Goal: Check status: Check status

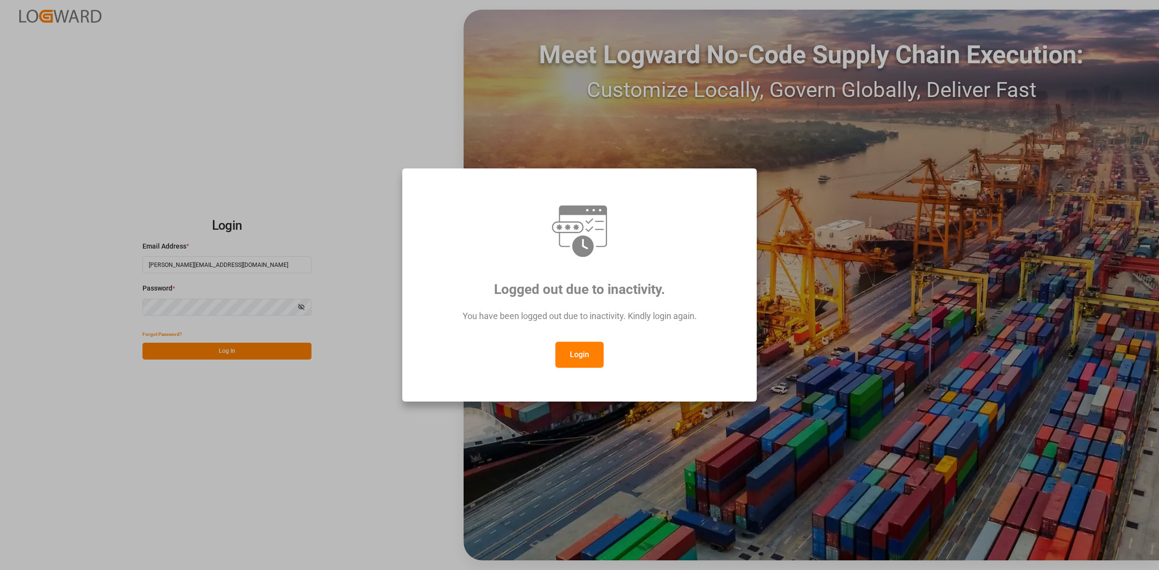
click at [575, 356] on button "Login" at bounding box center [579, 355] width 48 height 26
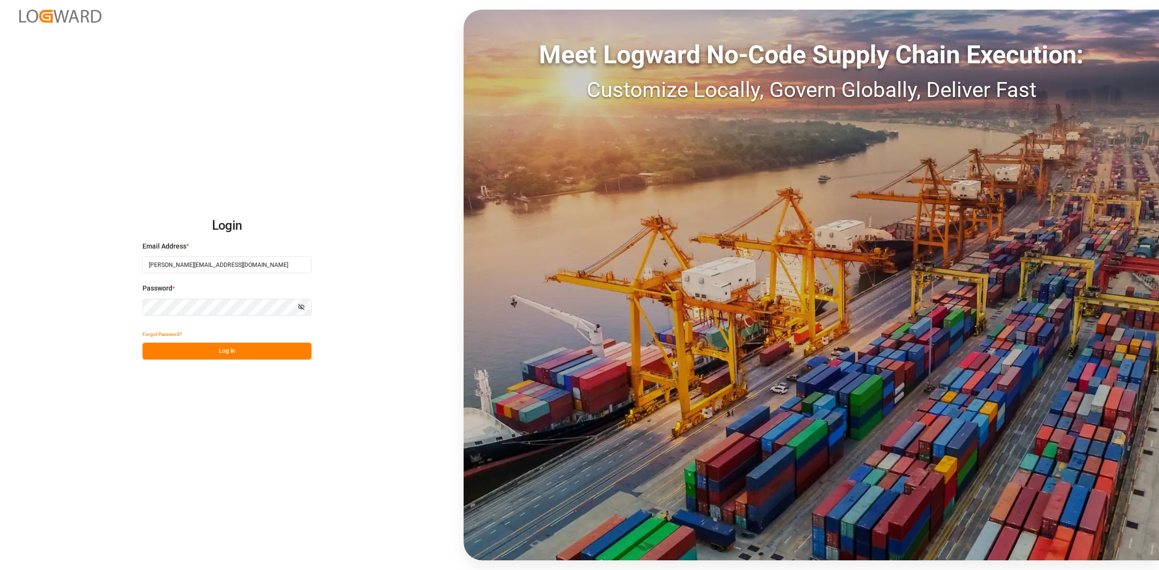
click at [228, 351] on button "Log In" at bounding box center [226, 351] width 169 height 17
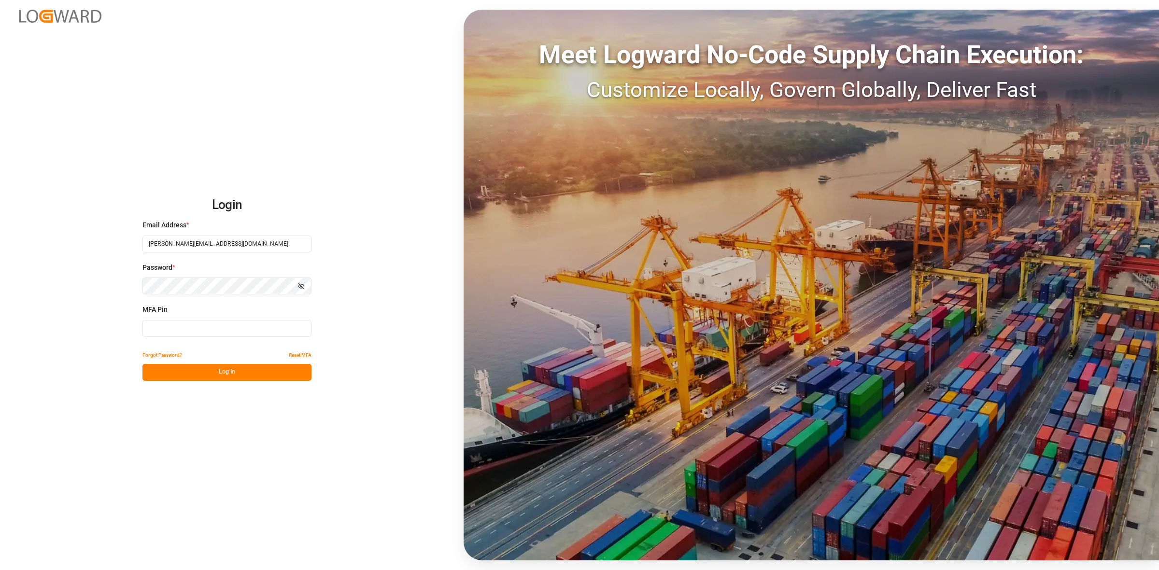
click at [167, 332] on input at bounding box center [226, 328] width 169 height 17
type input "201876"
click at [255, 373] on button "Log In" at bounding box center [226, 372] width 169 height 17
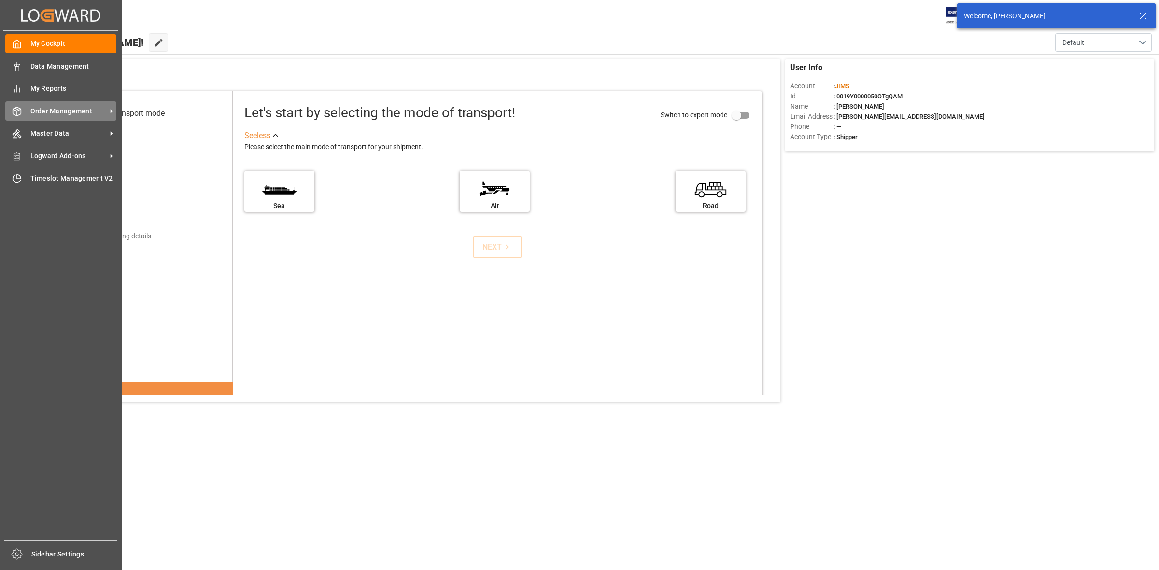
click at [52, 114] on span "Order Management" at bounding box center [68, 111] width 76 height 10
click at [69, 109] on span "Order Management" at bounding box center [68, 111] width 76 height 10
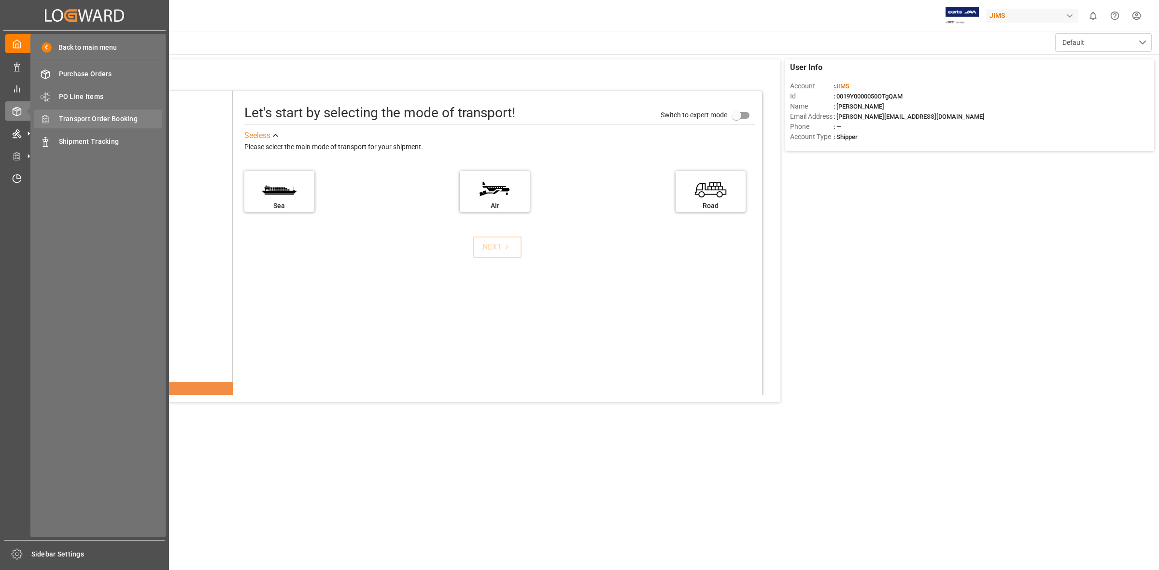
click at [94, 118] on span "Transport Order Booking" at bounding box center [111, 119] width 104 height 10
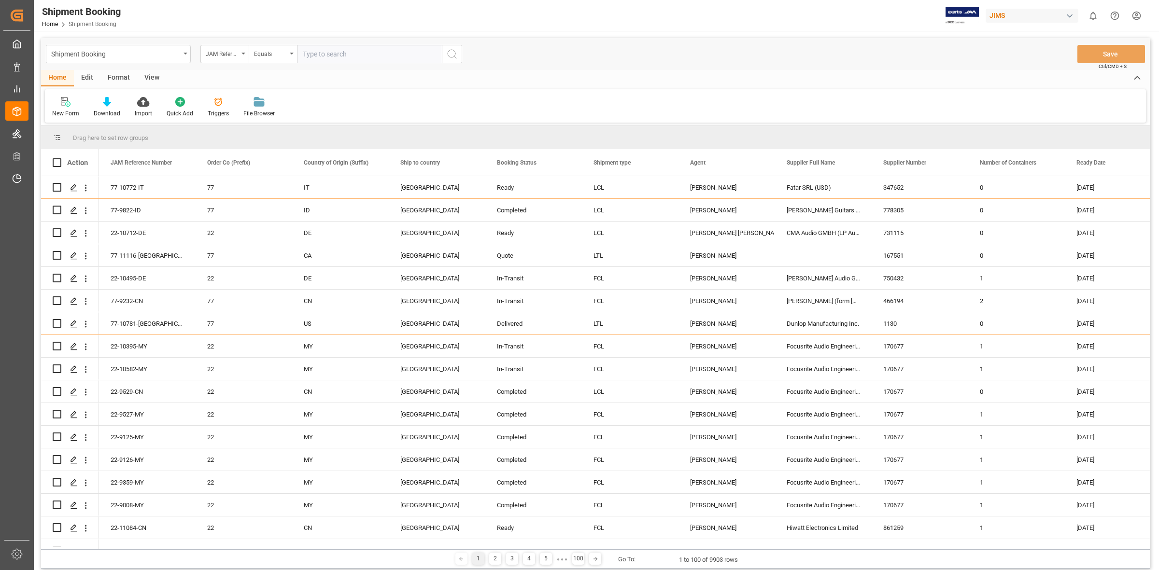
click at [301, 56] on input "text" at bounding box center [369, 54] width 145 height 18
type input "77-10146-CN"
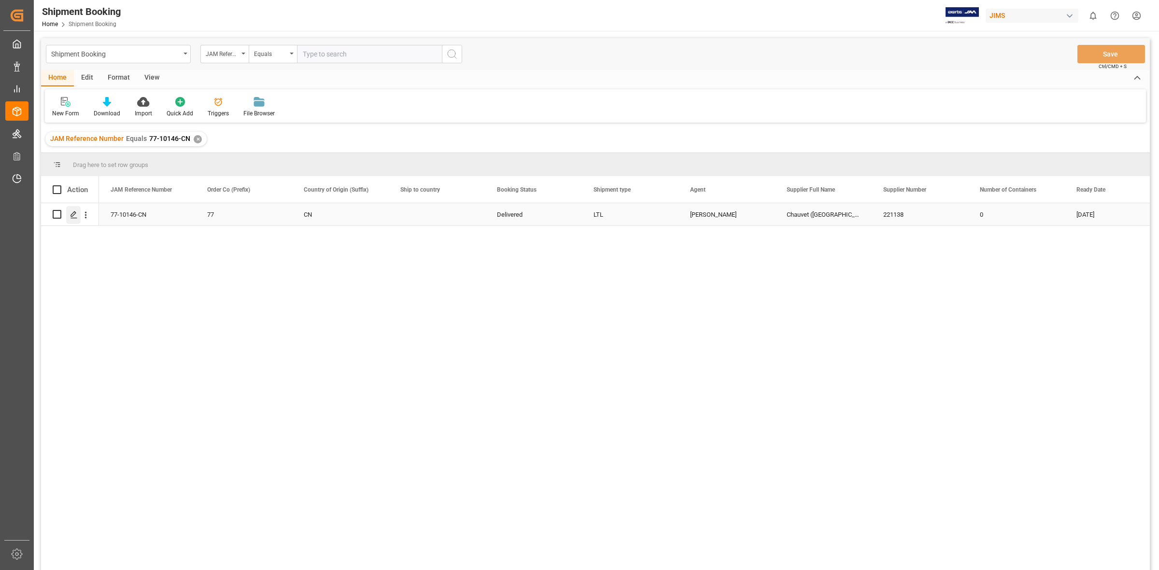
click at [71, 214] on icon "Press SPACE to select this row." at bounding box center [74, 215] width 8 height 8
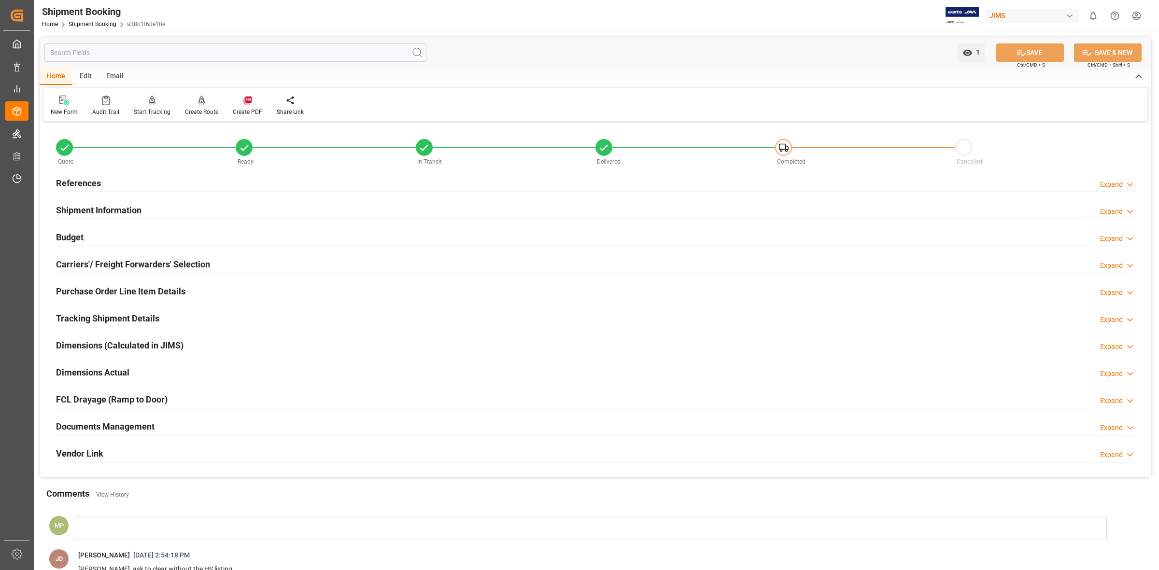
click at [1104, 435] on div at bounding box center [595, 435] width 1079 height 0
click at [1099, 426] on div "Documents Management Expand" at bounding box center [595, 426] width 1079 height 18
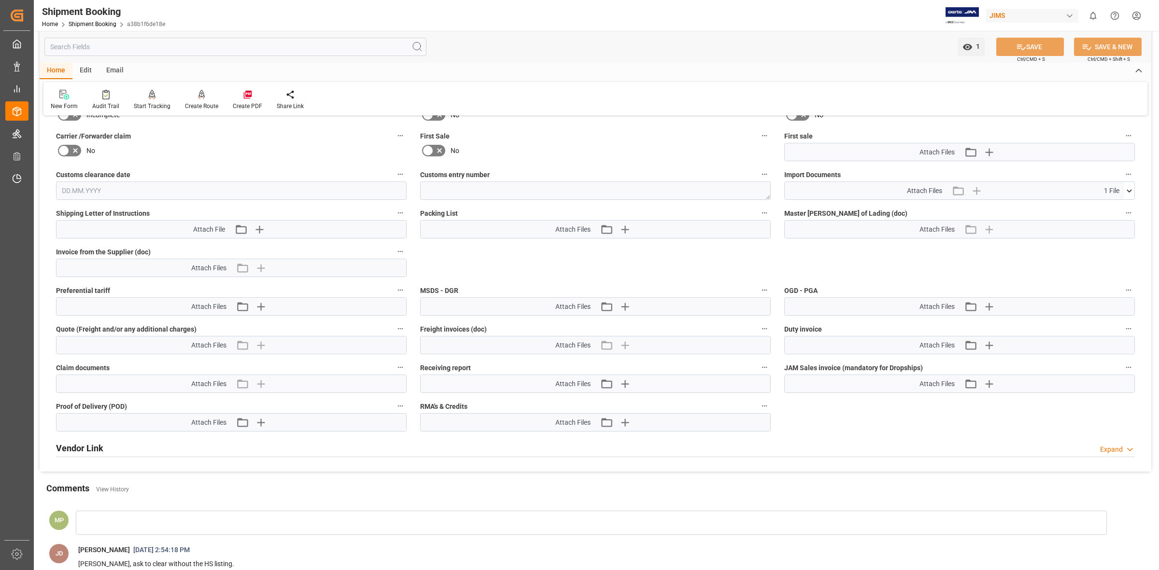
scroll to position [422, 0]
click at [1125, 189] on icon at bounding box center [1129, 190] width 10 height 10
click at [1102, 206] on icon at bounding box center [1103, 208] width 10 height 10
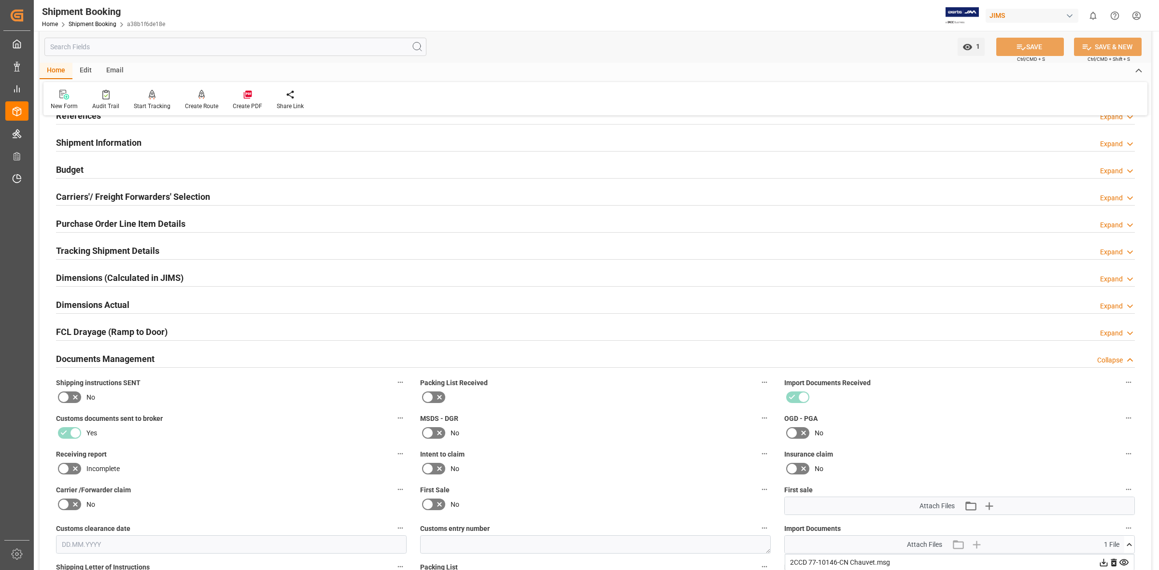
scroll to position [0, 0]
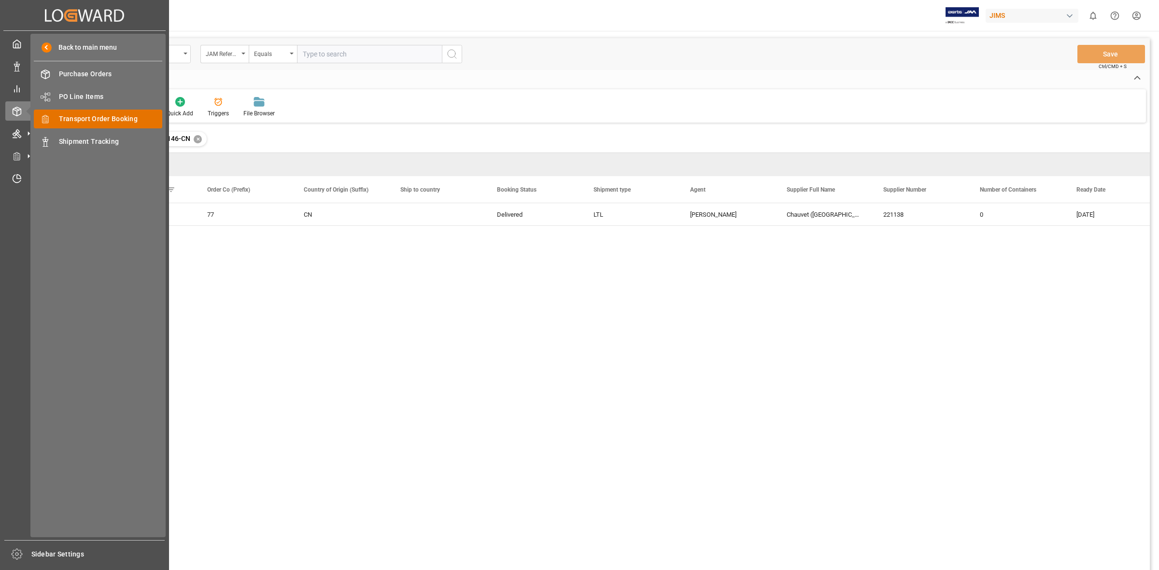
click at [73, 113] on div "Transport Order Booking Transport Order Booking" at bounding box center [98, 119] width 128 height 19
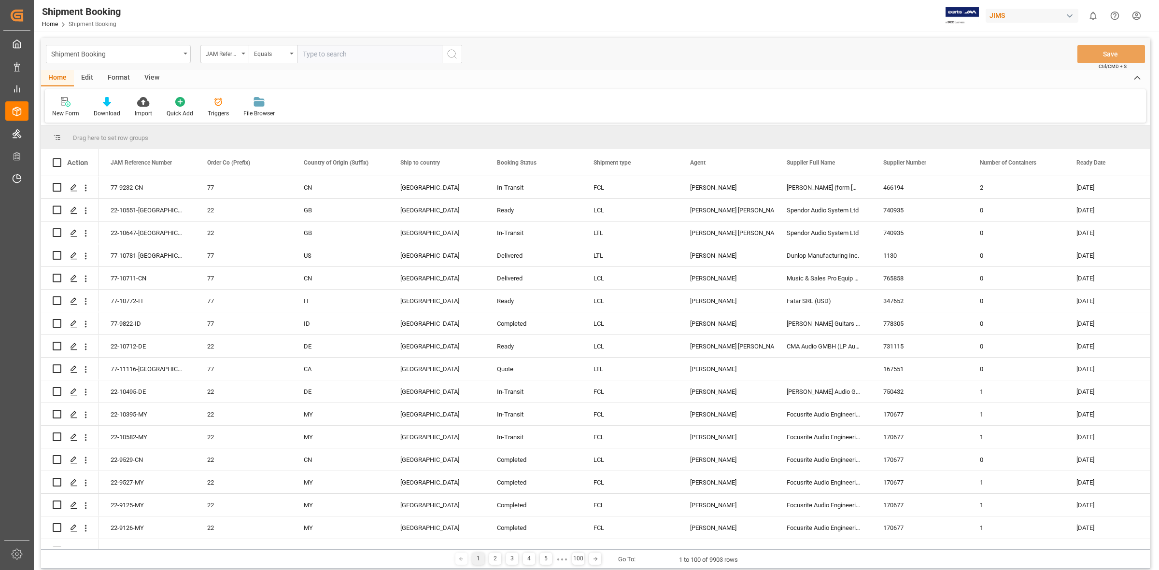
click at [300, 52] on input "text" at bounding box center [369, 54] width 145 height 18
type input "77-10146-CN"
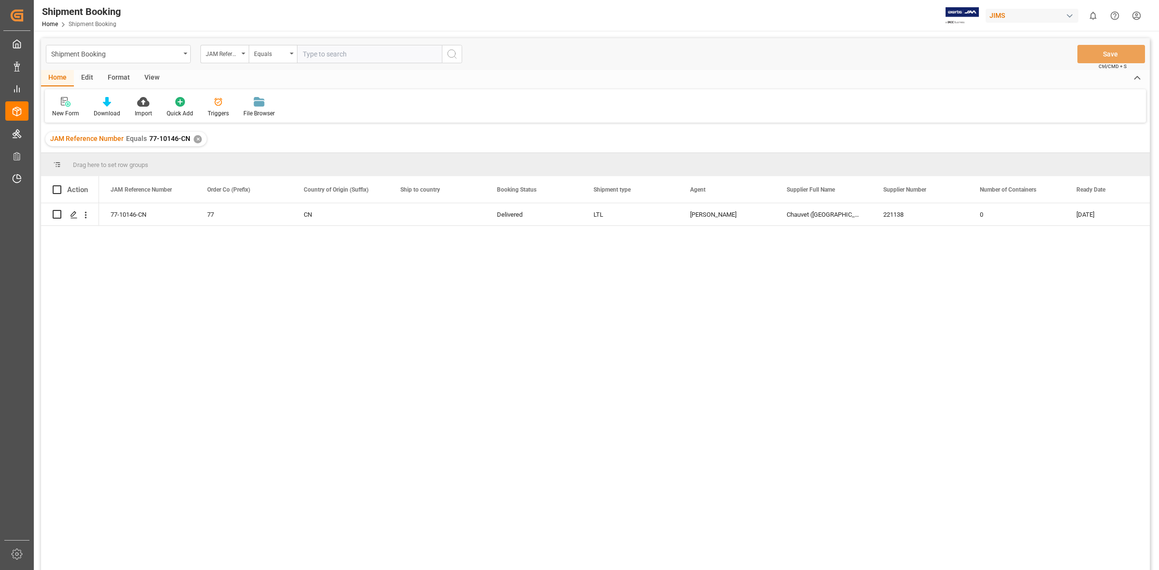
drag, startPoint x: 378, startPoint y: 411, endPoint x: 310, endPoint y: 375, distance: 76.7
click at [368, 405] on div "77-10146-CN 77 CN Delivered LTL [PERSON_NAME] ([GEOGRAPHIC_DATA]) 221138 0 [DAT…" at bounding box center [624, 389] width 1051 height 373
click at [73, 216] on icon "Press SPACE to select this row." at bounding box center [74, 215] width 8 height 8
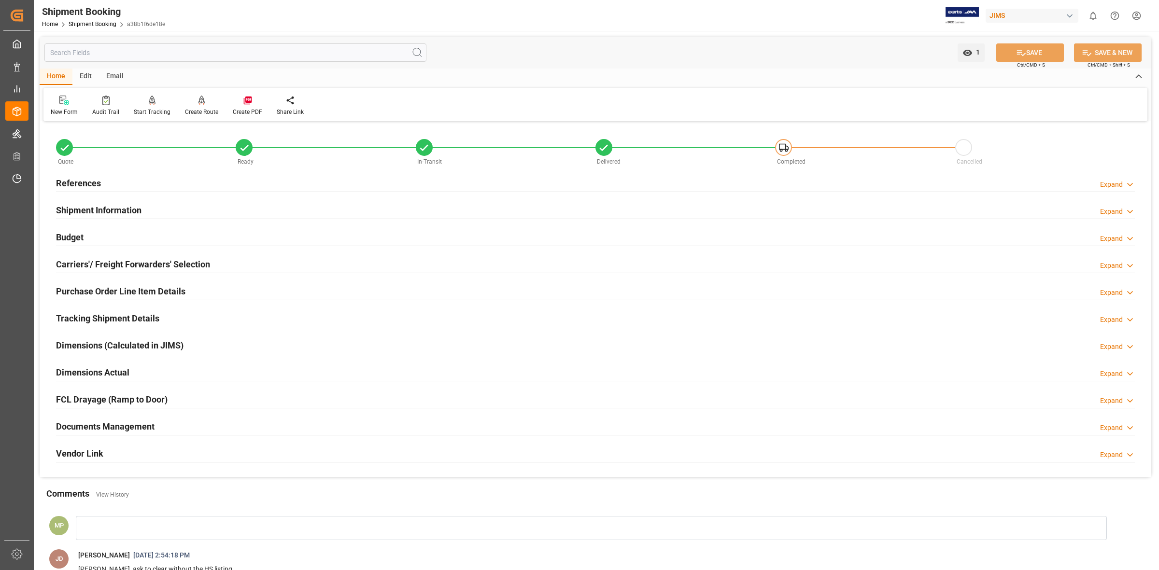
click at [1117, 429] on div "Expand" at bounding box center [1111, 428] width 23 height 10
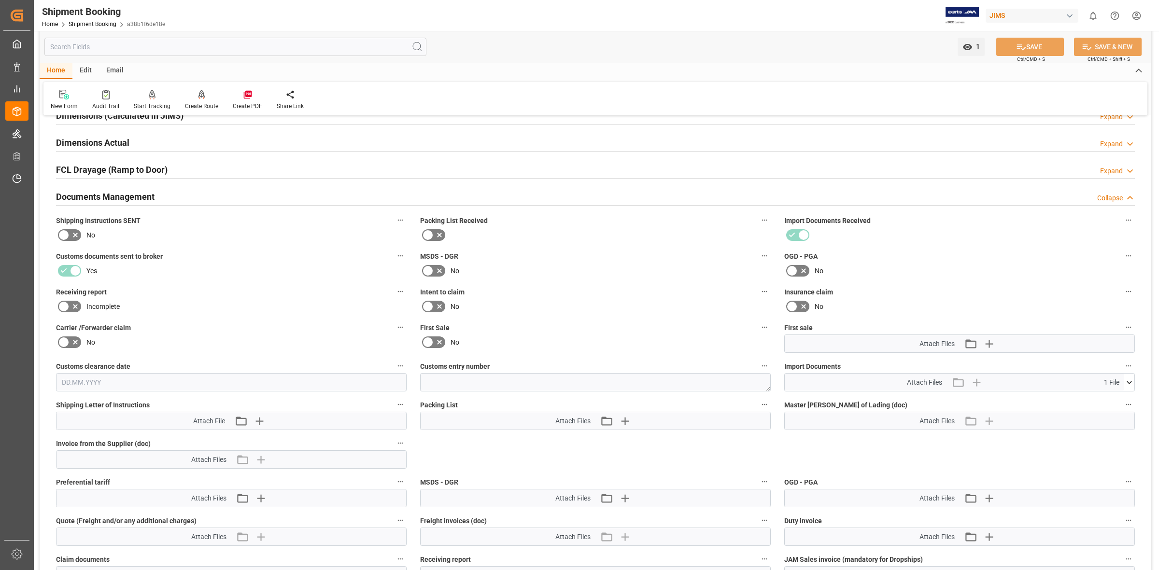
scroll to position [302, 0]
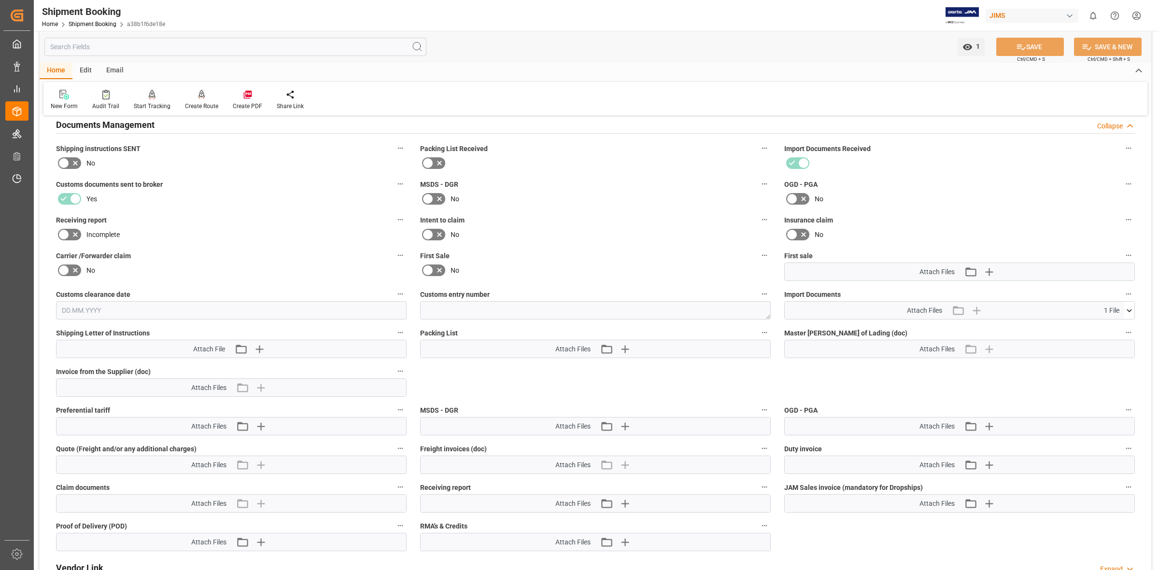
click at [1121, 308] on div "Attach Files 1 File" at bounding box center [954, 310] width 339 height 17
click at [1130, 309] on icon at bounding box center [1128, 310] width 5 height 3
click at [1106, 327] on icon at bounding box center [1103, 328] width 10 height 10
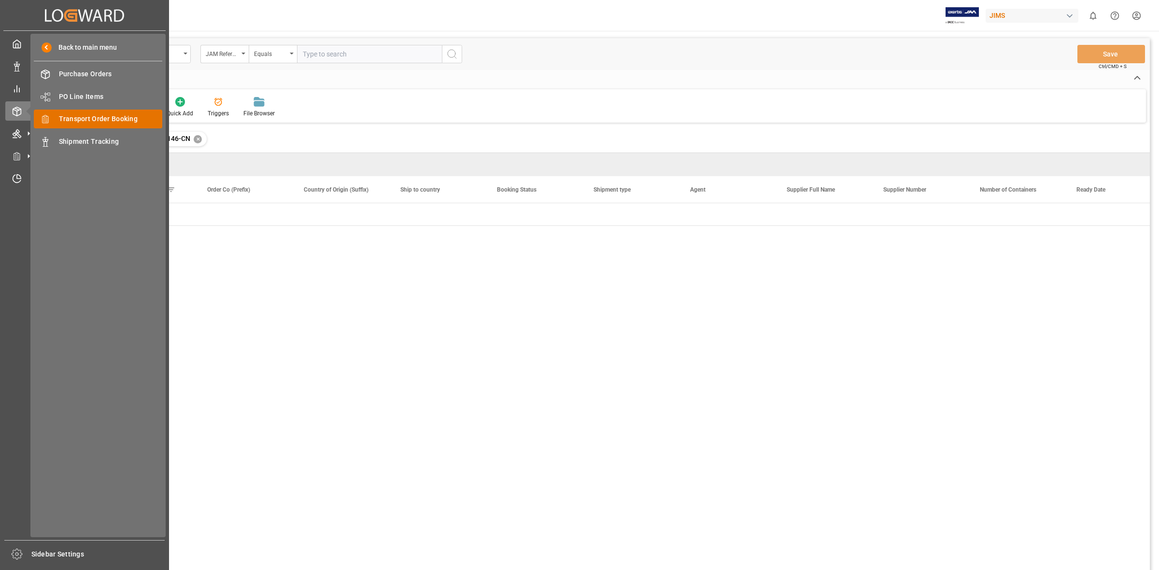
drag, startPoint x: 100, startPoint y: 117, endPoint x: 118, endPoint y: 114, distance: 18.6
click at [100, 117] on span "Transport Order Booking" at bounding box center [111, 119] width 104 height 10
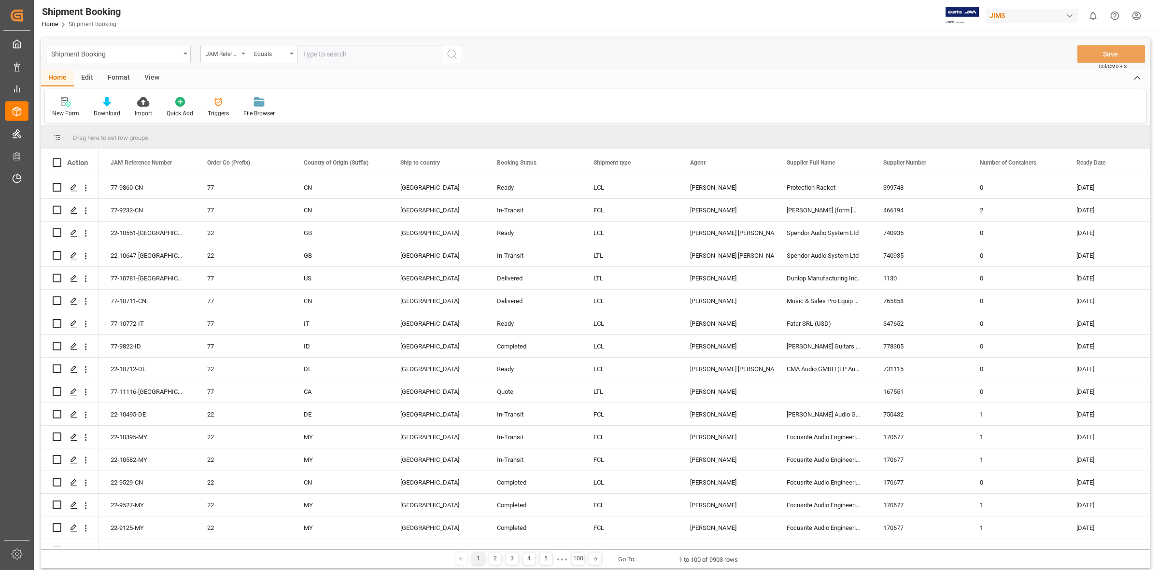
click at [314, 52] on input "text" at bounding box center [369, 54] width 145 height 18
type input "77-8425-[GEOGRAPHIC_DATA]"
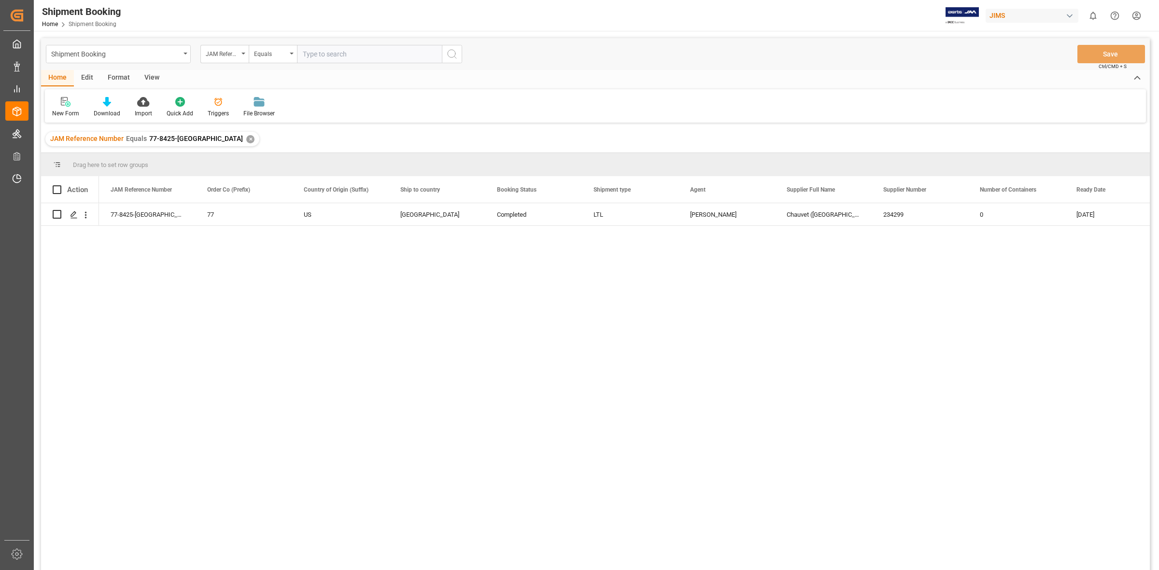
drag, startPoint x: 159, startPoint y: 360, endPoint x: 109, endPoint y: 246, distance: 124.7
click at [159, 357] on div "77-8425-US 77 US [GEOGRAPHIC_DATA] Completed LTL [PERSON_NAME] ([GEOGRAPHIC_DAT…" at bounding box center [624, 389] width 1051 height 373
click at [72, 213] on polygon "Press SPACE to select this row." at bounding box center [73, 213] width 5 height 5
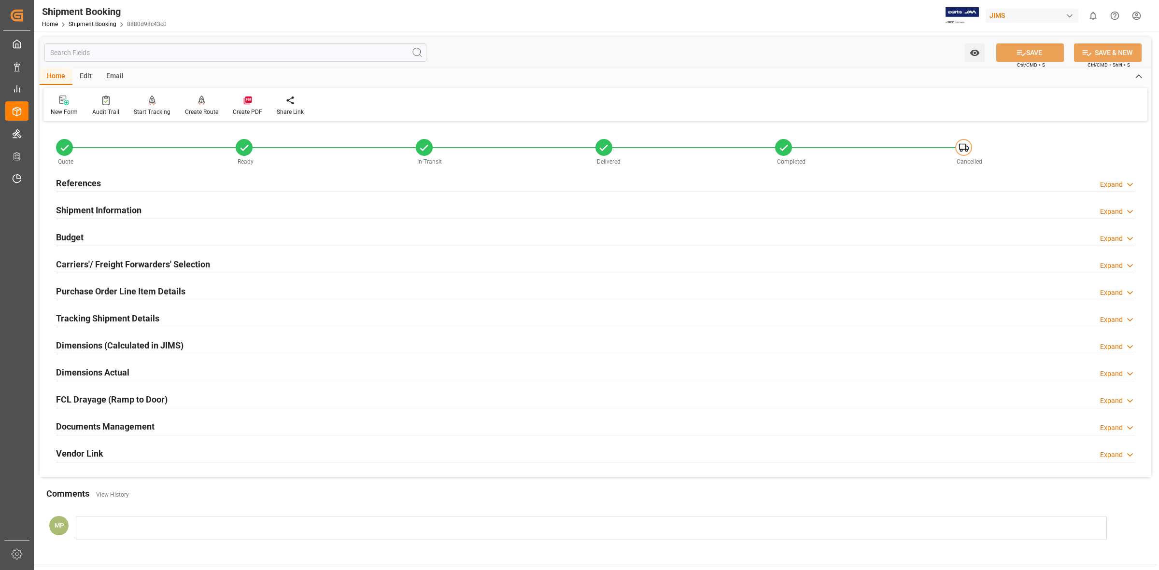
click at [1101, 423] on div "Expand" at bounding box center [1111, 428] width 23 height 10
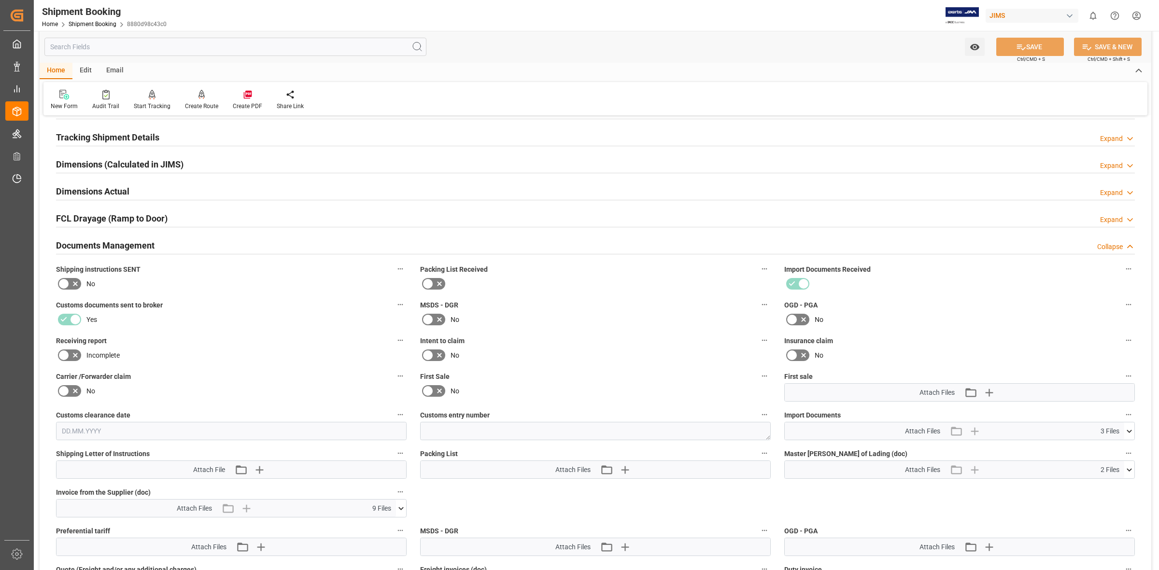
scroll to position [302, 0]
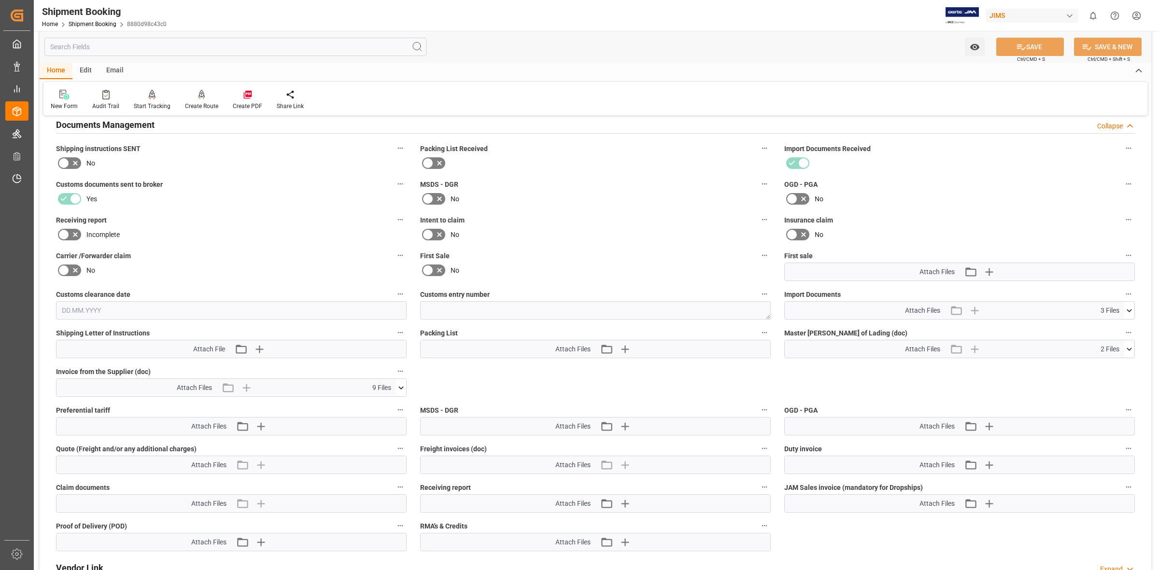
click at [400, 387] on icon at bounding box center [400, 387] width 5 height 3
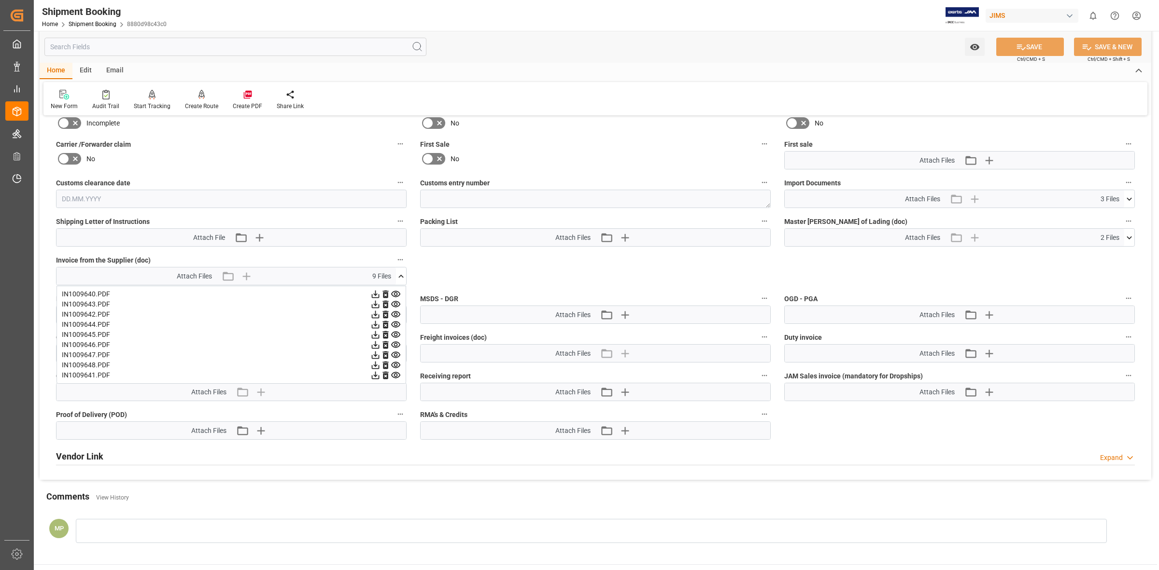
scroll to position [422, 0]
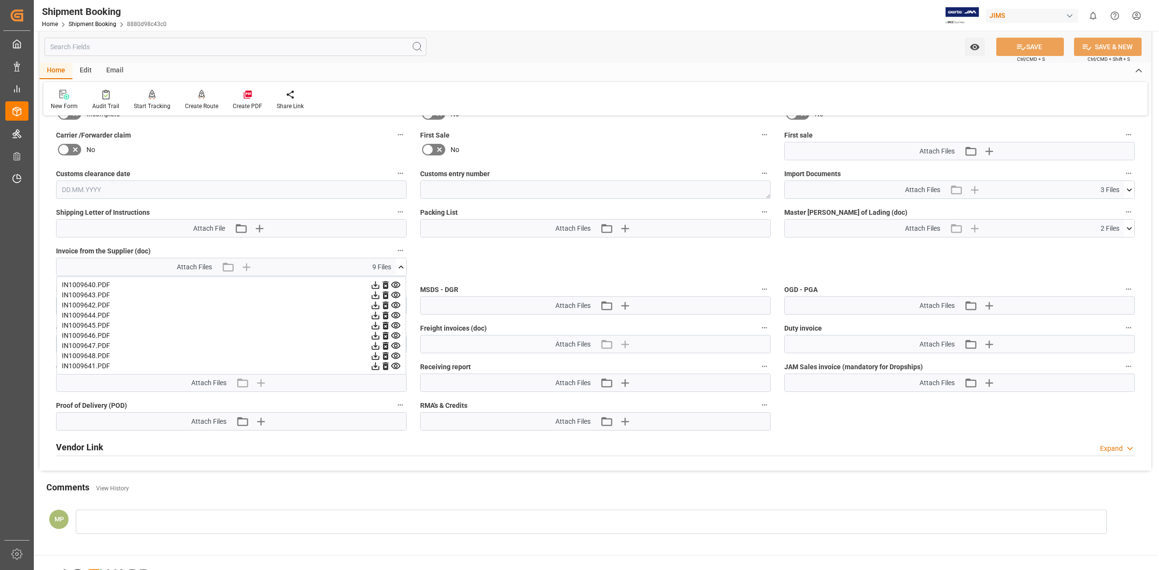
click at [395, 285] on icon at bounding box center [395, 285] width 9 height 6
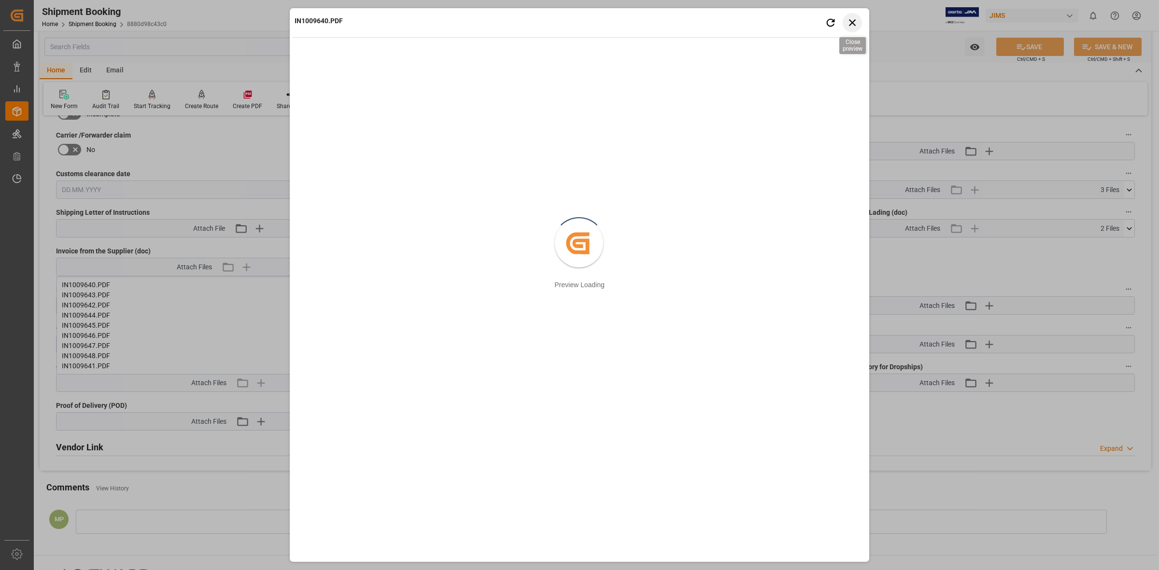
click at [854, 20] on icon "button" at bounding box center [852, 22] width 12 height 12
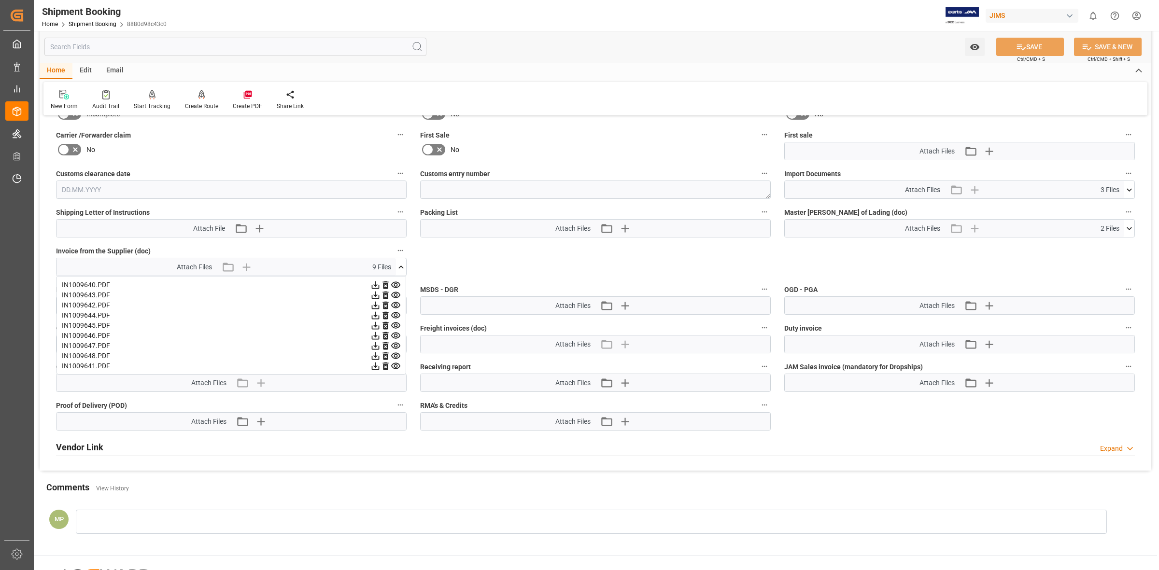
click at [397, 365] on icon at bounding box center [396, 366] width 10 height 10
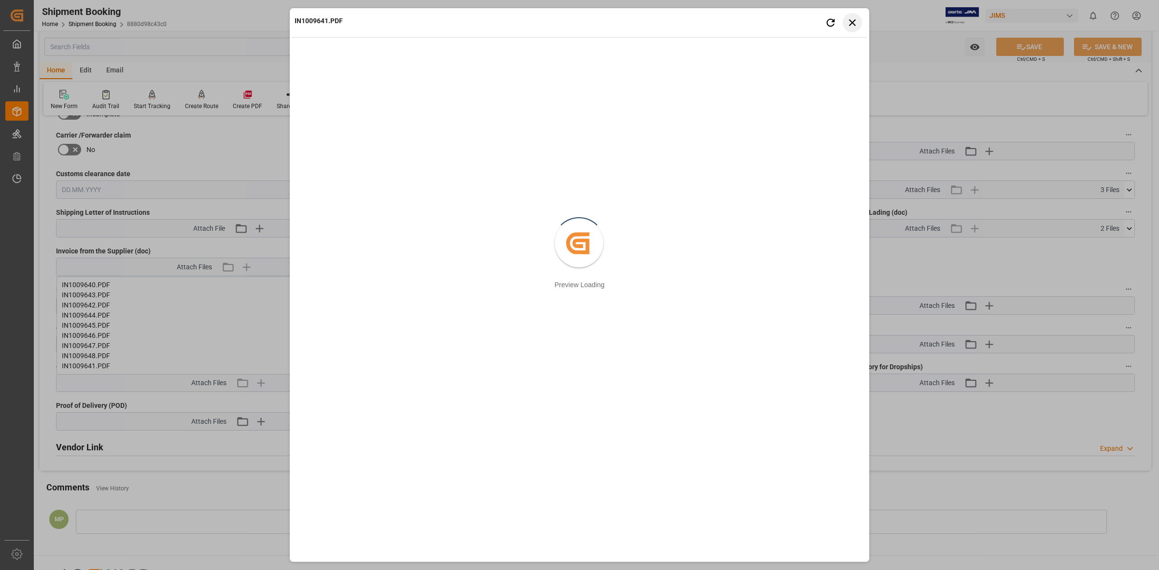
click at [858, 22] on button "Close preview" at bounding box center [852, 22] width 19 height 19
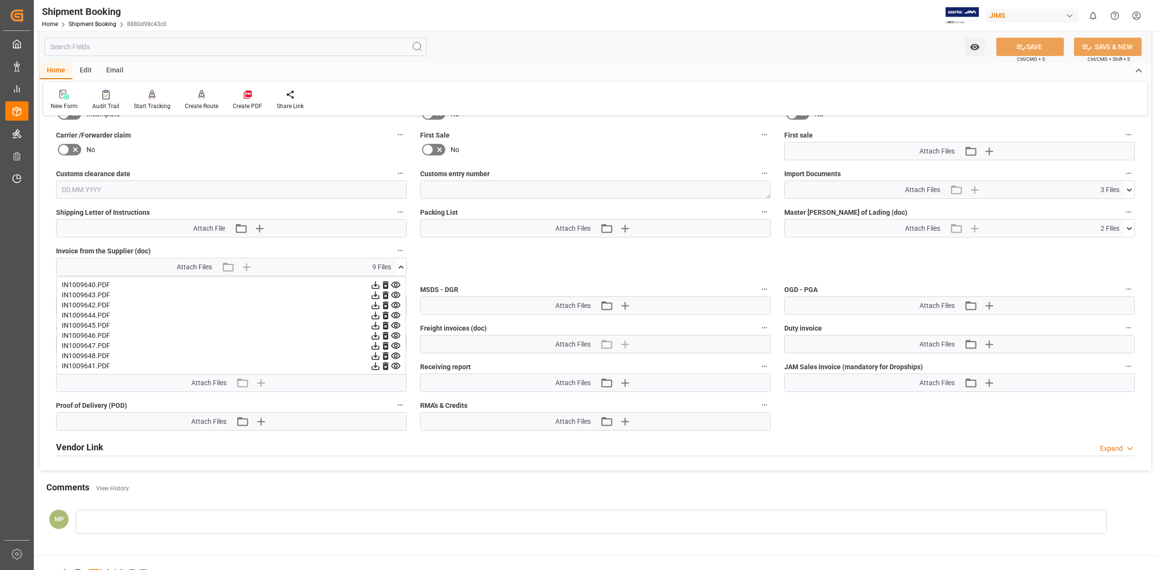
scroll to position [517, 0]
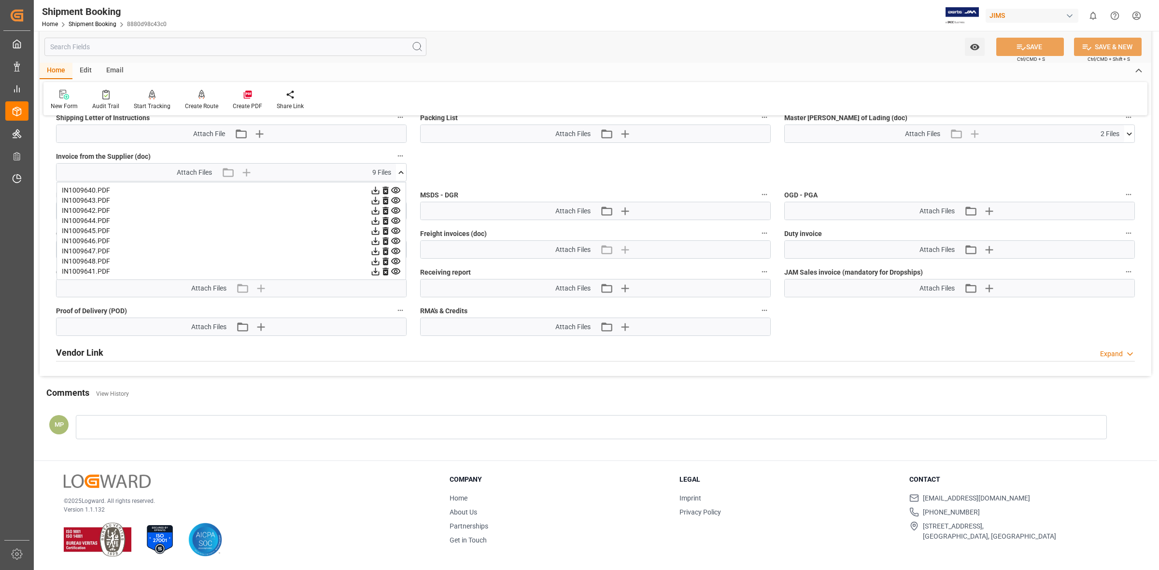
click at [397, 260] on icon at bounding box center [395, 261] width 9 height 6
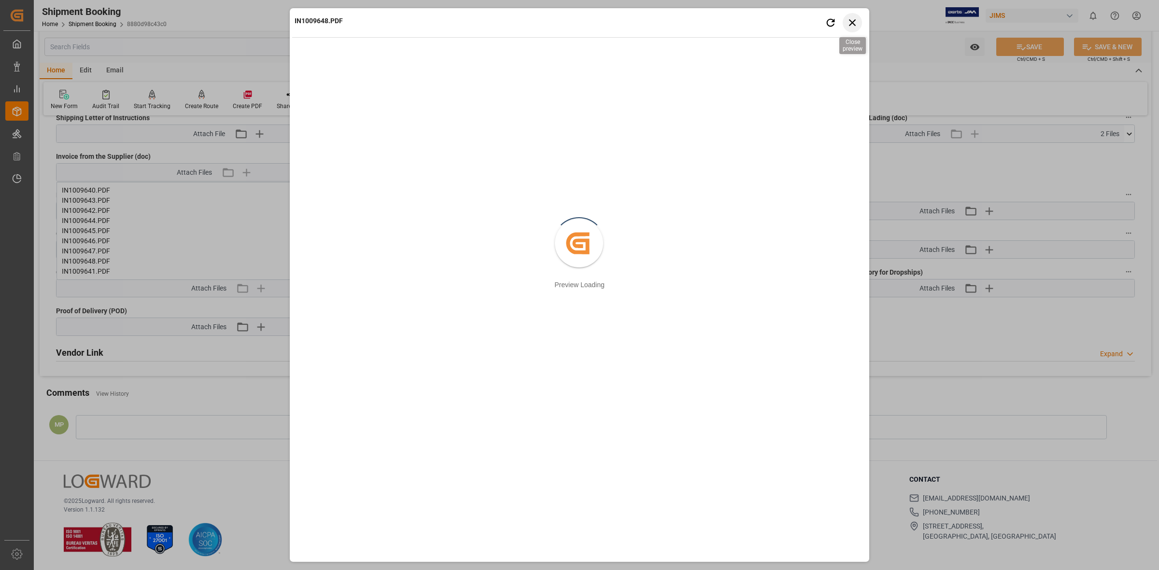
click at [854, 26] on icon "button" at bounding box center [852, 22] width 12 height 12
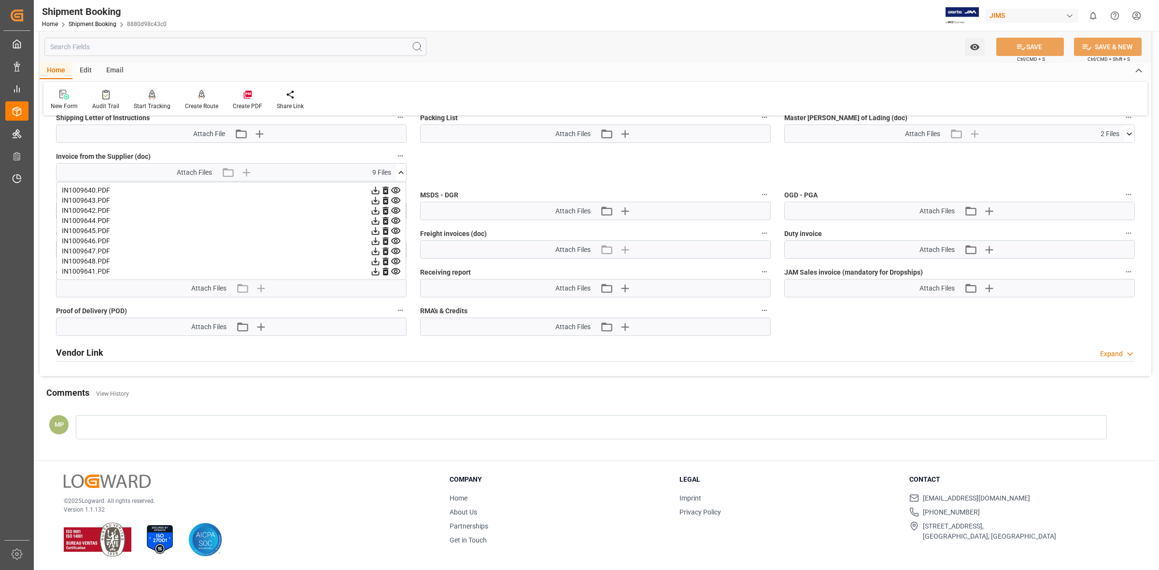
click at [397, 249] on icon at bounding box center [396, 251] width 10 height 10
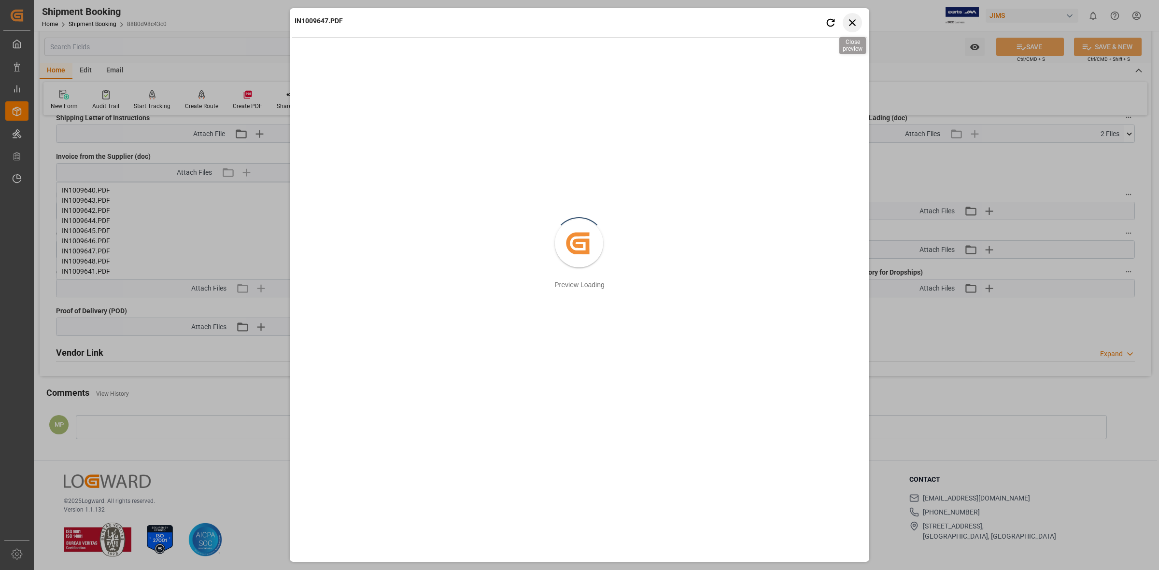
click at [856, 19] on icon "button" at bounding box center [852, 22] width 12 height 12
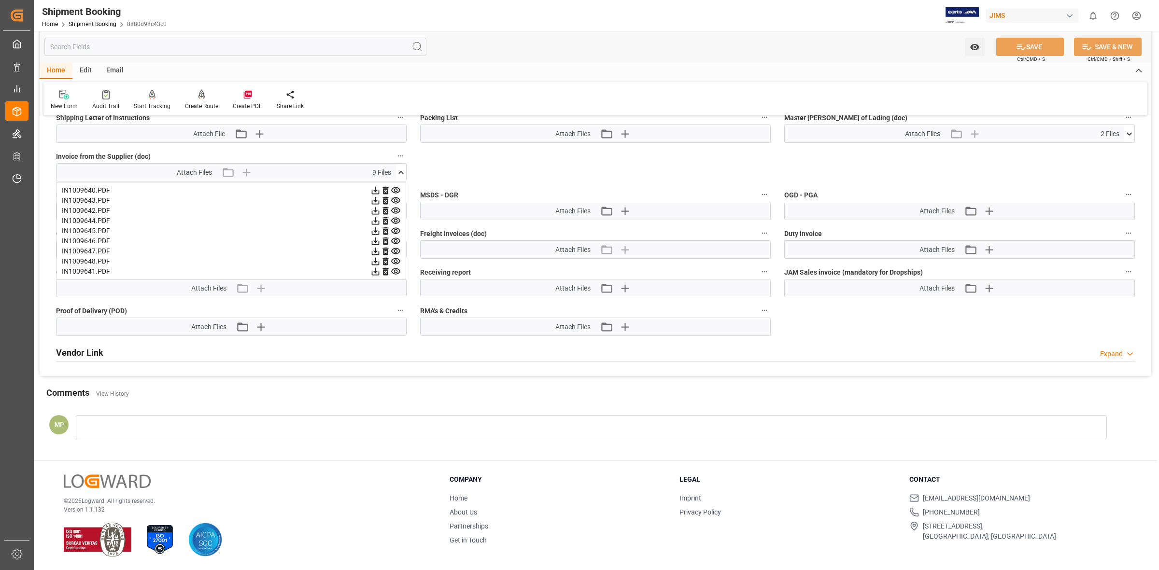
click at [394, 238] on icon at bounding box center [396, 241] width 10 height 10
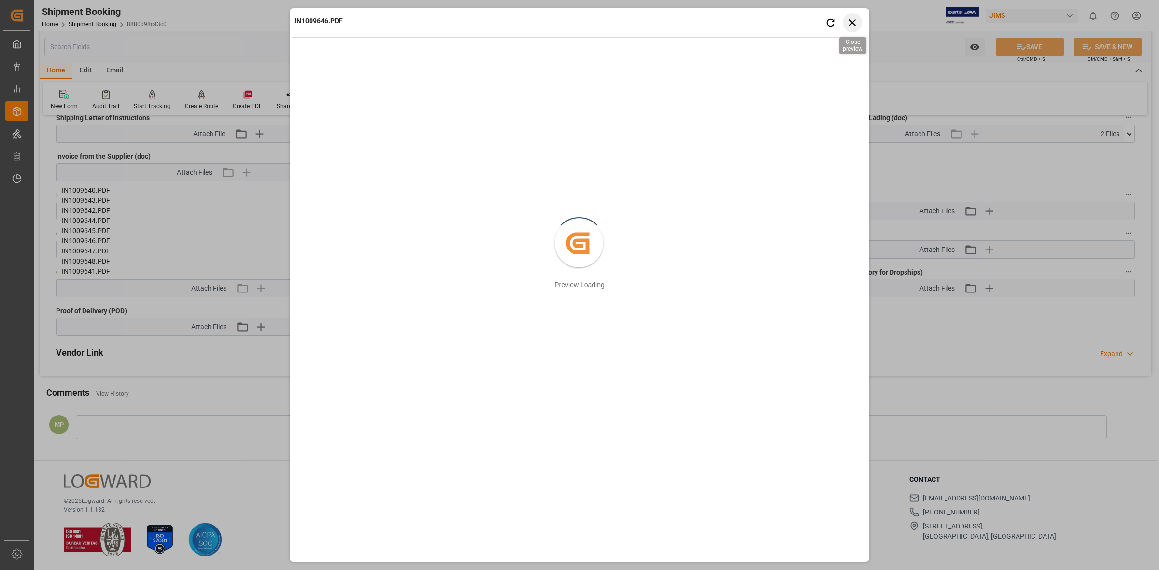
click at [850, 18] on icon "button" at bounding box center [852, 22] width 12 height 12
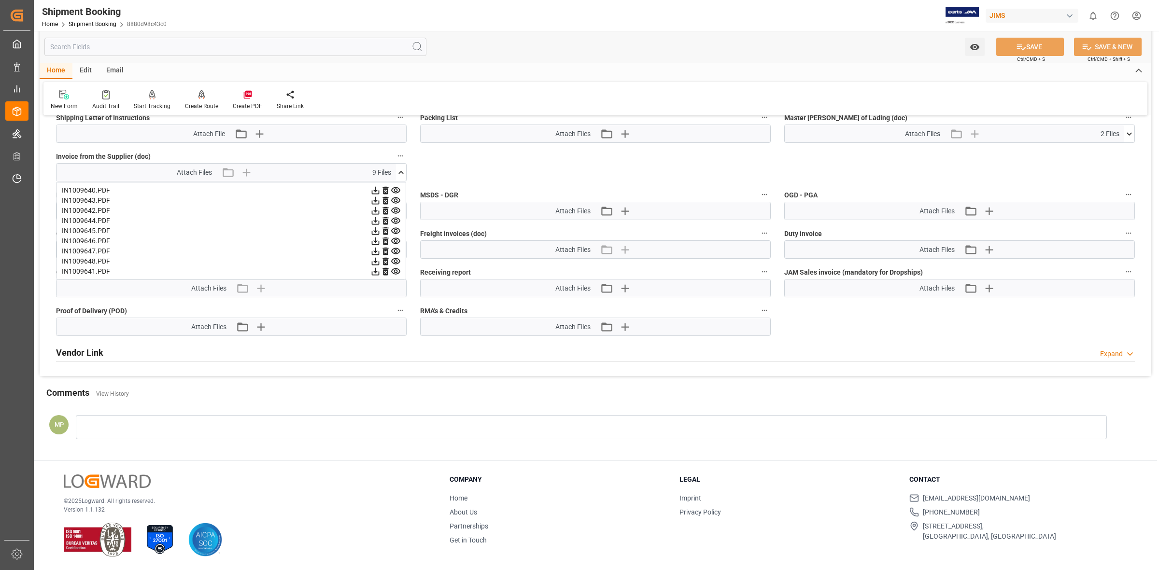
click at [396, 229] on icon at bounding box center [395, 231] width 9 height 6
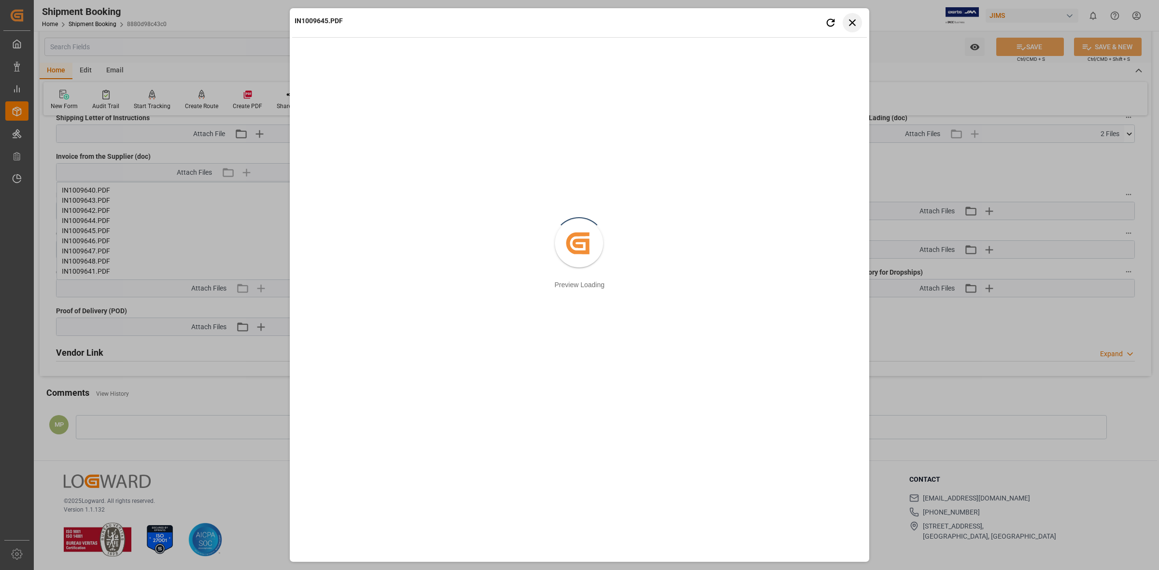
click at [846, 19] on icon "button" at bounding box center [852, 22] width 12 height 12
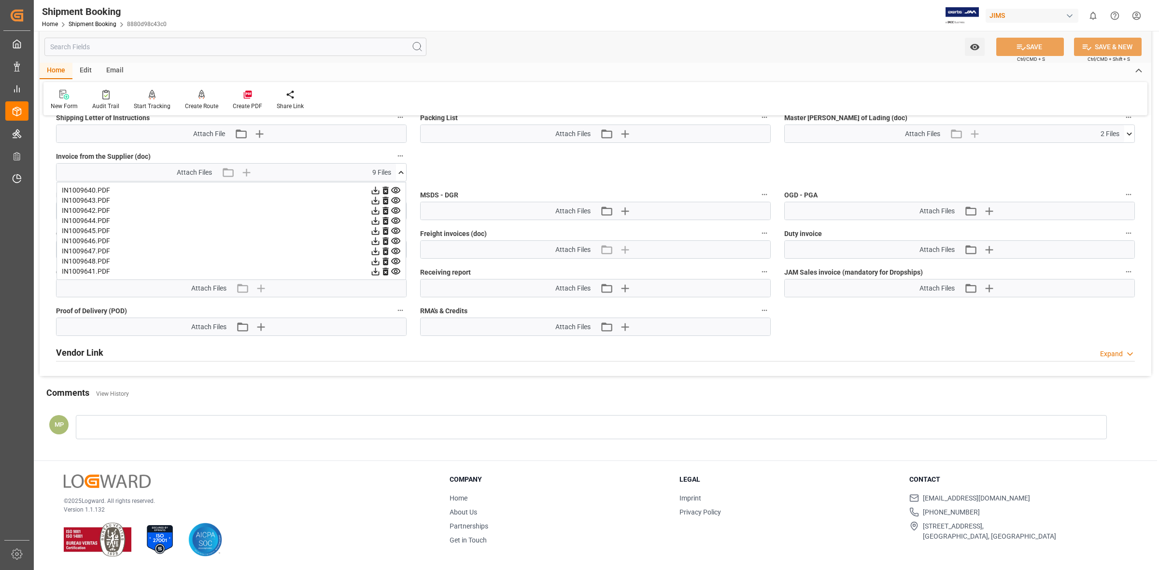
click at [396, 218] on icon at bounding box center [395, 221] width 9 height 6
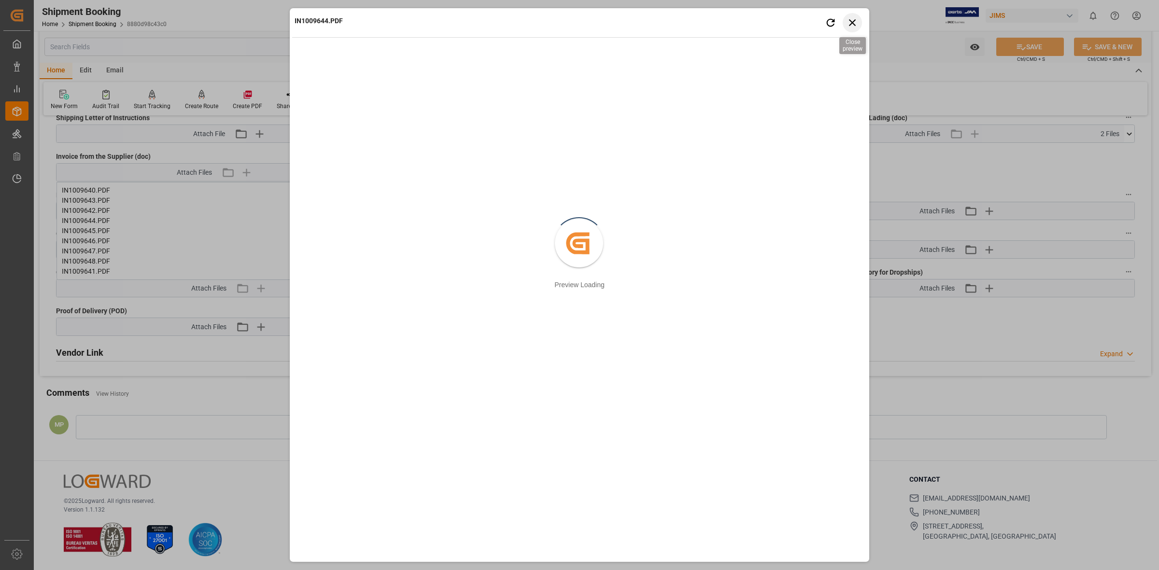
click at [853, 22] on icon "button" at bounding box center [852, 22] width 7 height 7
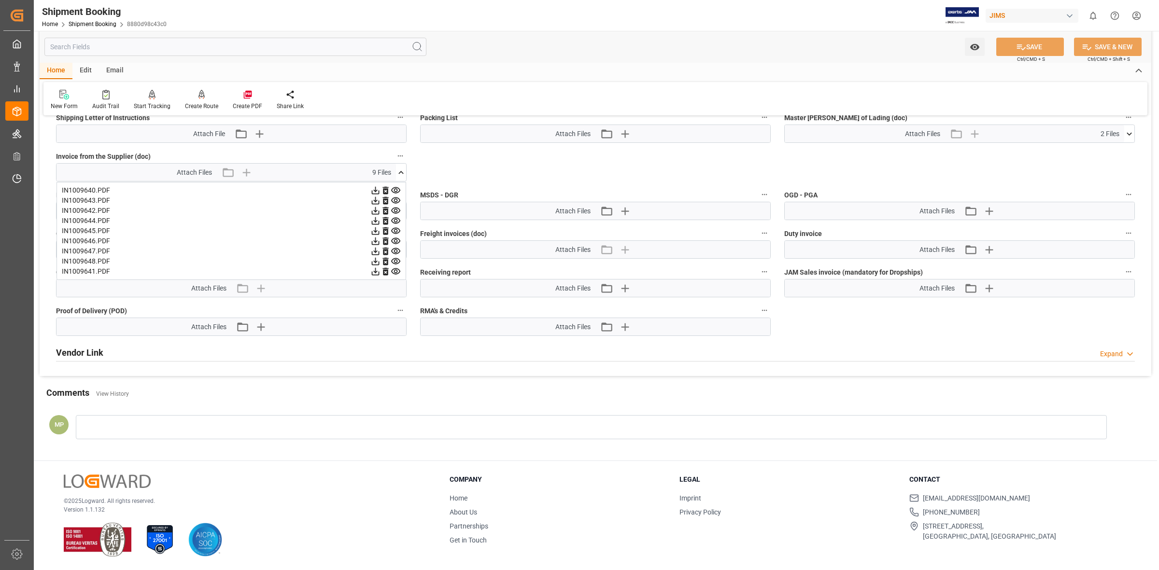
click at [396, 208] on icon at bounding box center [396, 211] width 10 height 10
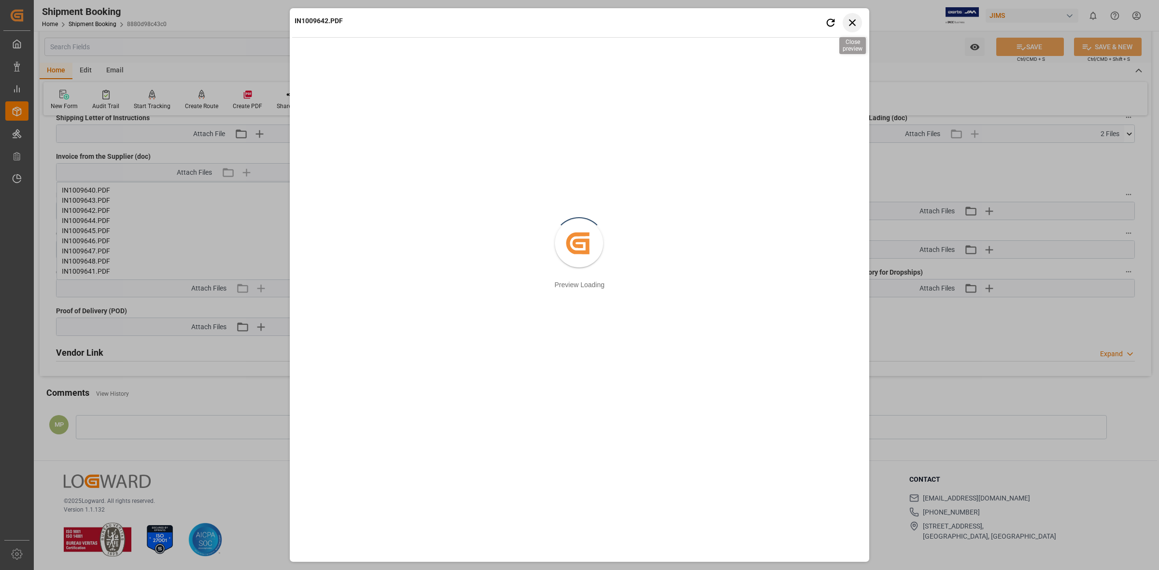
click at [849, 20] on icon "button" at bounding box center [852, 22] width 12 height 12
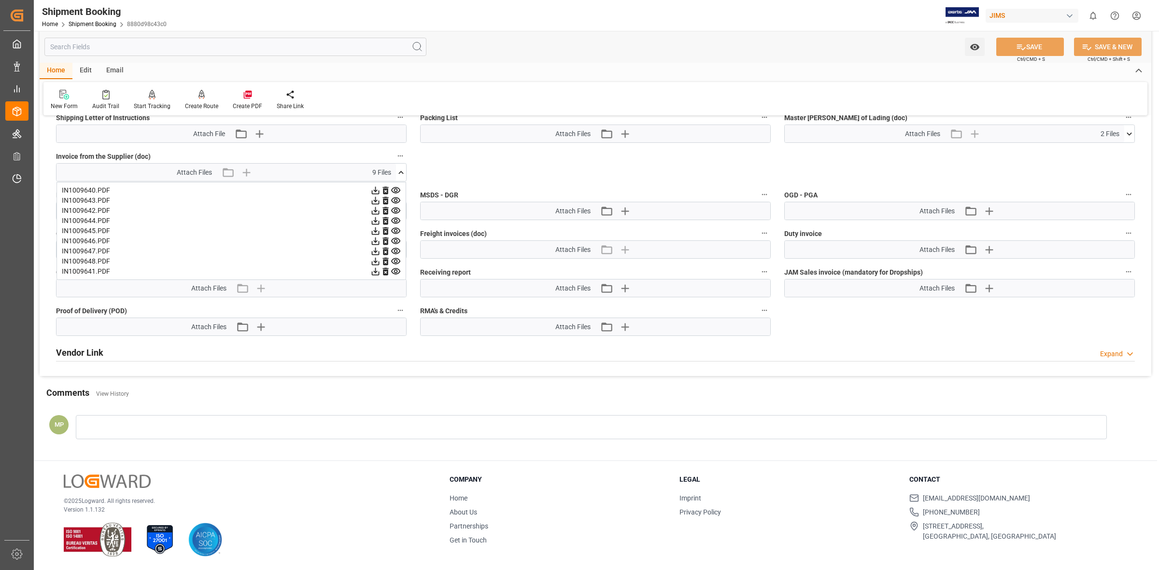
click at [396, 208] on icon at bounding box center [395, 211] width 9 height 6
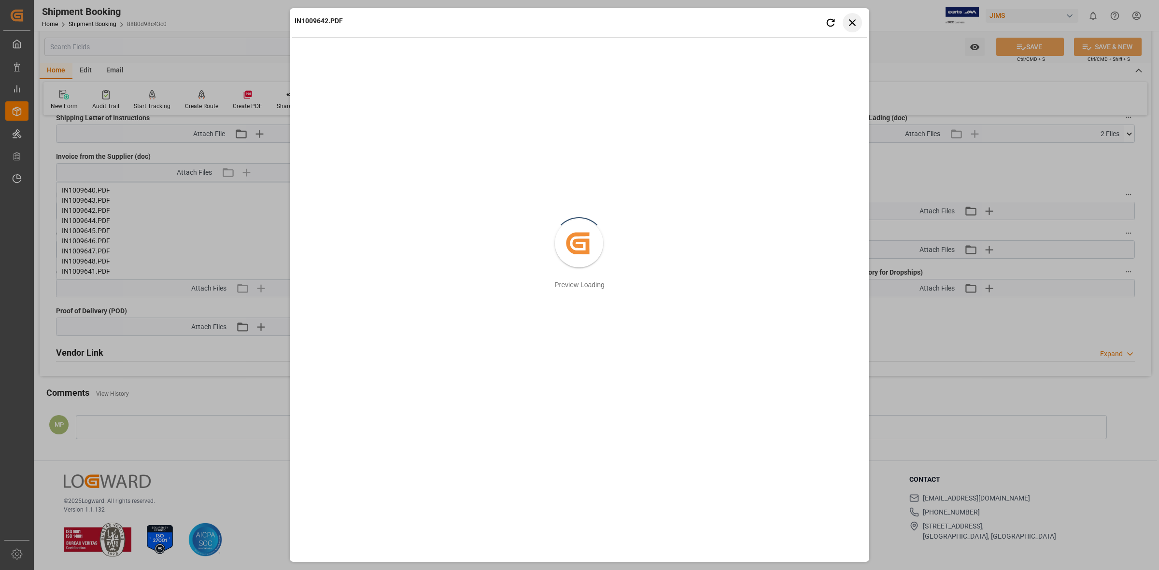
drag, startPoint x: 855, startPoint y: 19, endPoint x: 498, endPoint y: 156, distance: 381.6
click at [853, 20] on icon "button" at bounding box center [852, 22] width 12 height 12
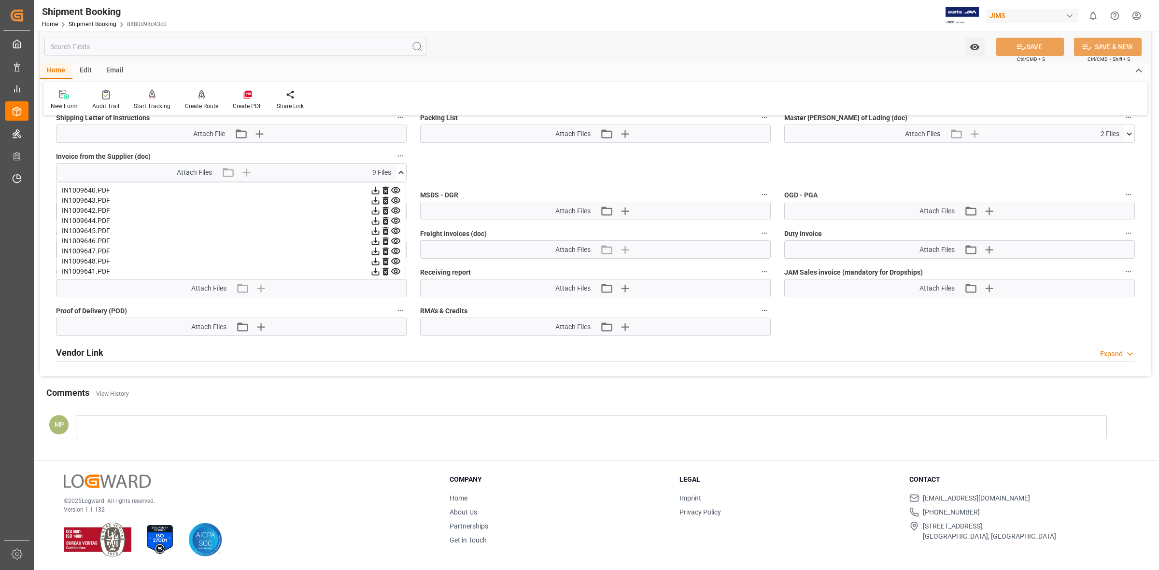
click at [397, 198] on icon at bounding box center [395, 200] width 9 height 6
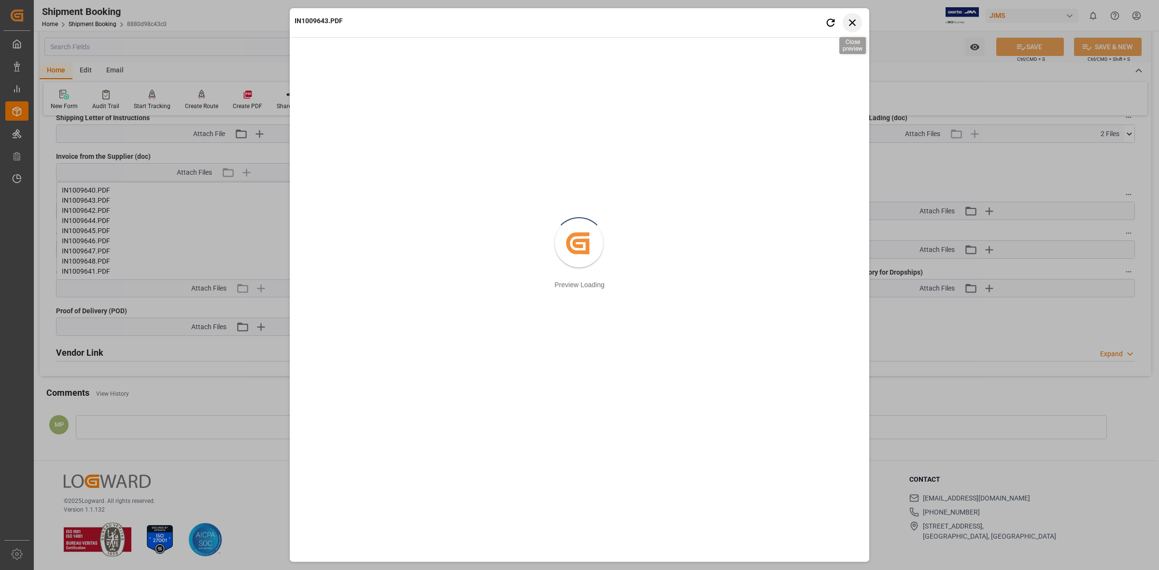
click at [848, 20] on icon "button" at bounding box center [852, 22] width 12 height 12
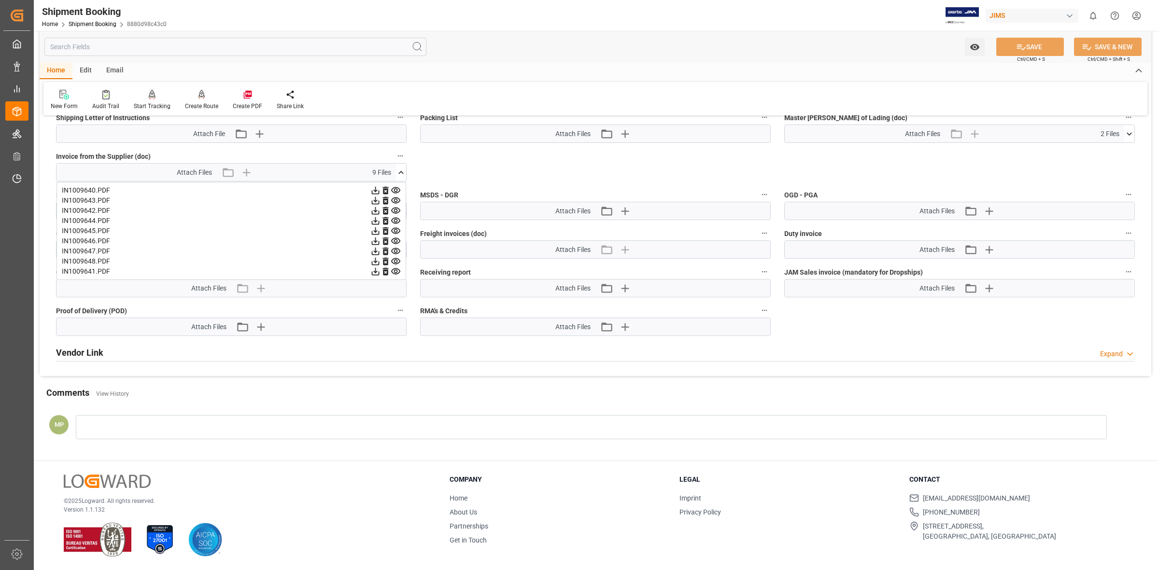
click at [396, 187] on icon at bounding box center [395, 190] width 9 height 6
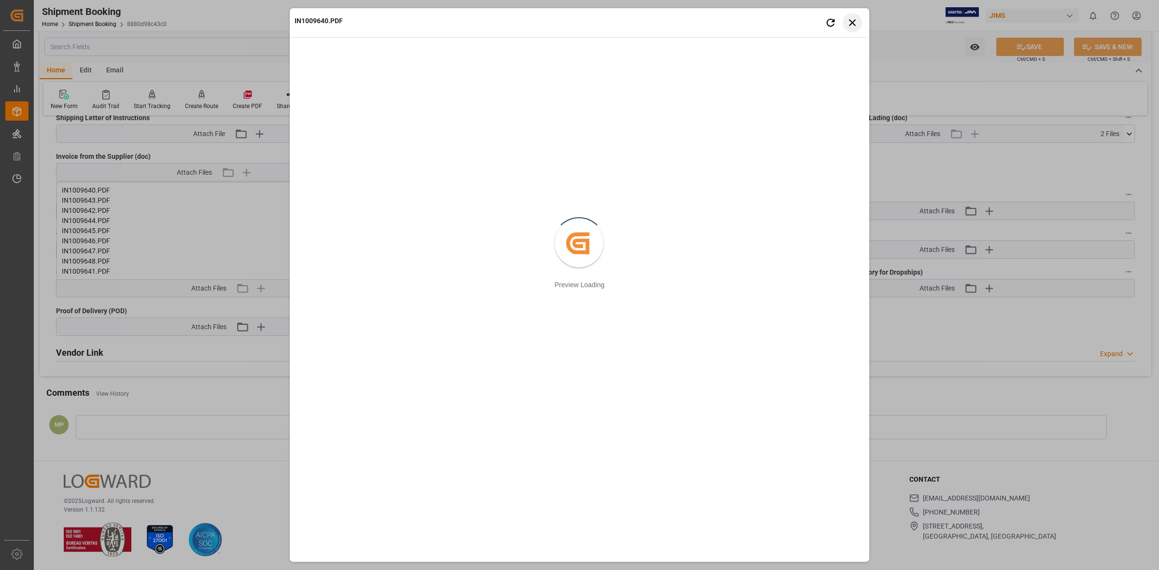
drag, startPoint x: 853, startPoint y: 20, endPoint x: 798, endPoint y: 114, distance: 108.6
click at [853, 20] on icon "button" at bounding box center [852, 22] width 12 height 12
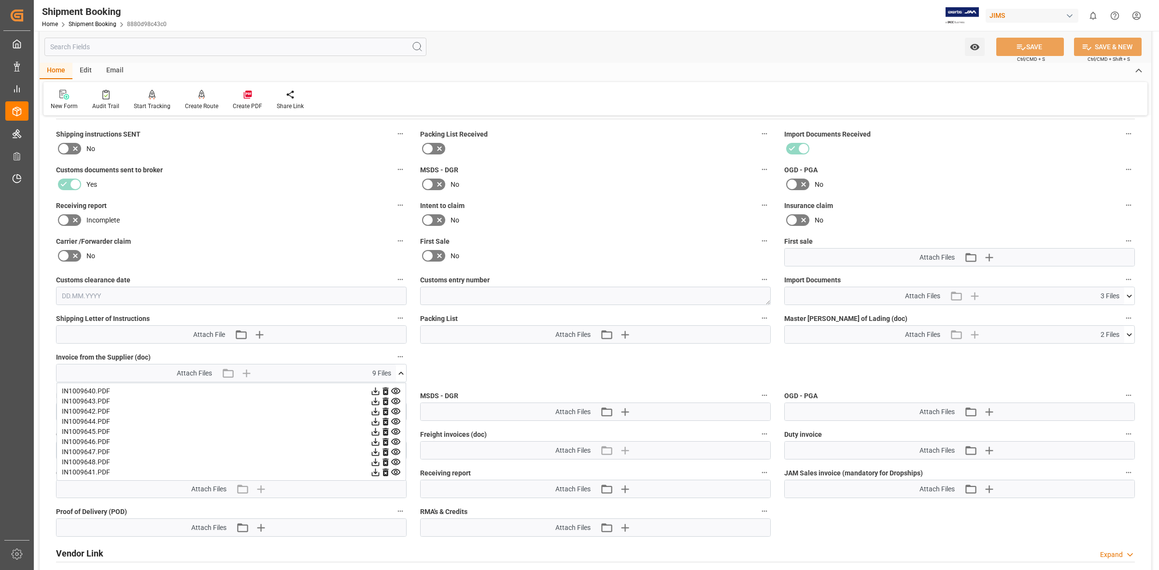
scroll to position [396, 0]
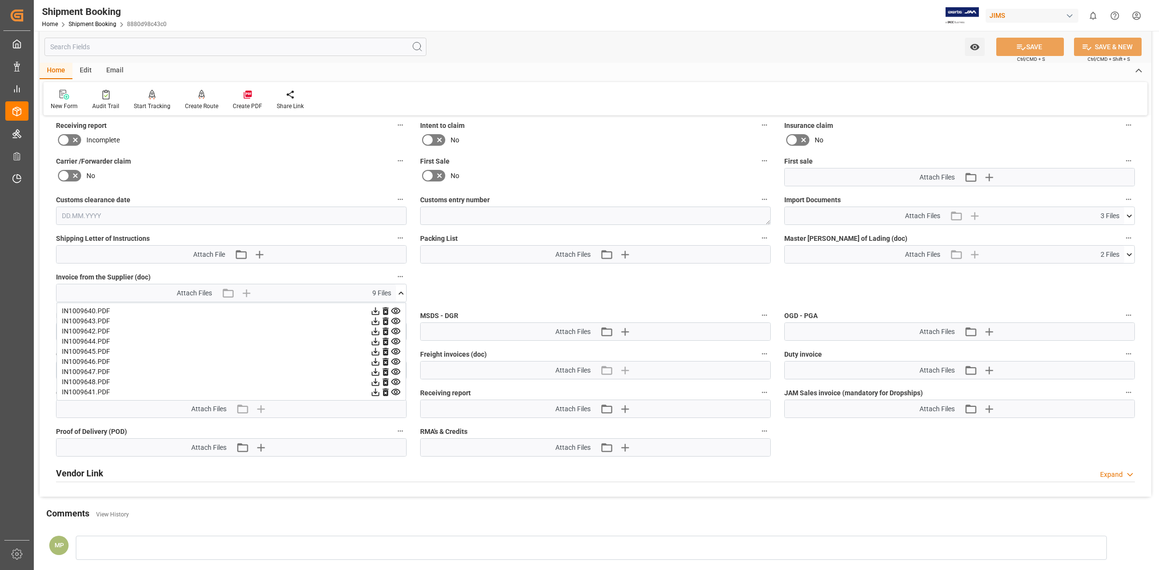
click at [400, 292] on icon at bounding box center [400, 293] width 5 height 3
